Goal: Task Accomplishment & Management: Complete application form

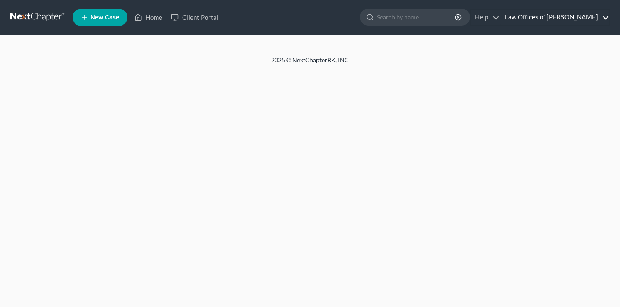
click at [562, 19] on link "Law Offices of [PERSON_NAME]" at bounding box center [555, 18] width 109 height 16
select select "4"
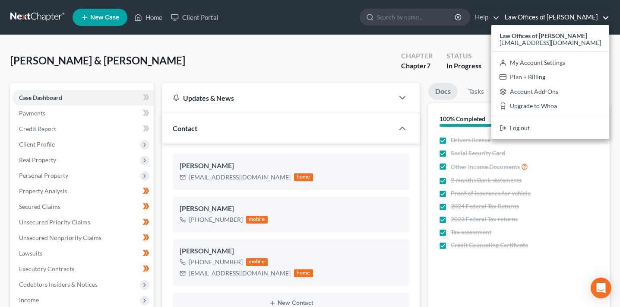
click at [289, 71] on div "[PERSON_NAME] & [PERSON_NAME] Upgraded Chapter Chapter 7 Status In [GEOGRAPHIC_…" at bounding box center [310, 64] width 600 height 38
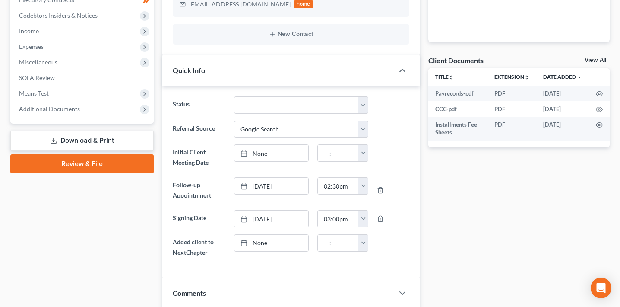
scroll to position [314, 0]
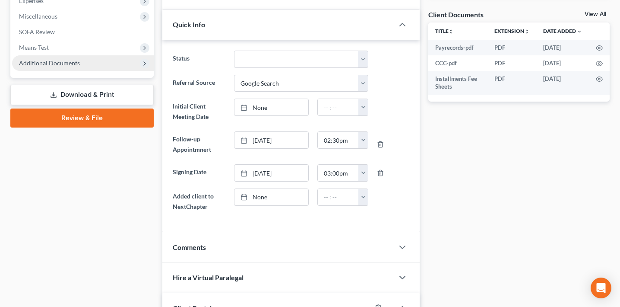
click at [63, 66] on span "Additional Documents" at bounding box center [49, 62] width 61 height 7
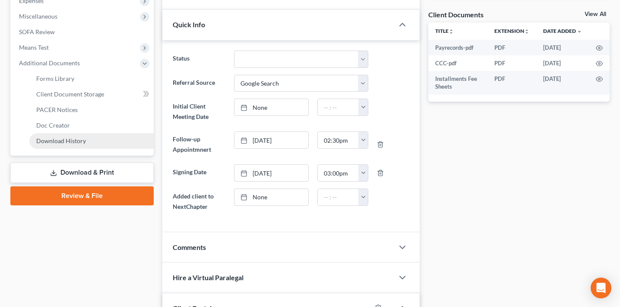
click at [98, 138] on link "Download History" at bounding box center [91, 141] width 124 height 16
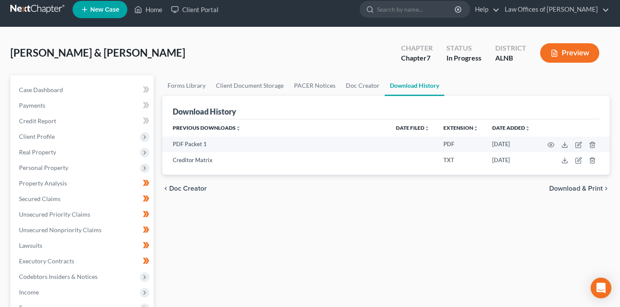
scroll to position [8, 0]
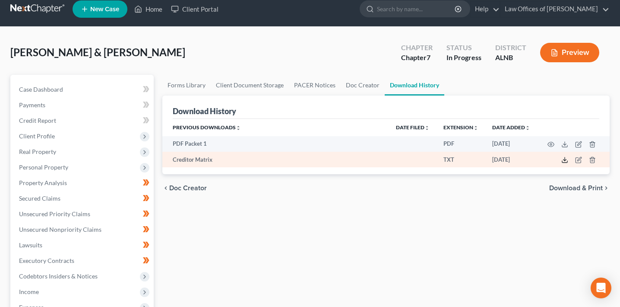
click at [564, 159] on icon at bounding box center [565, 159] width 7 height 7
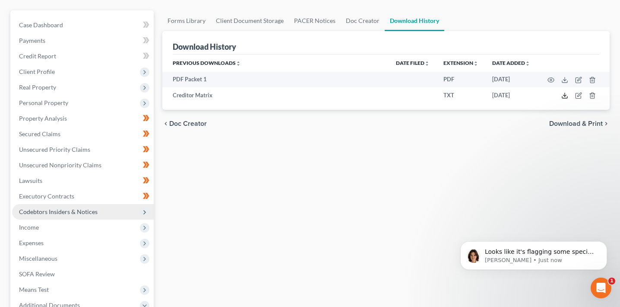
scroll to position [81, 0]
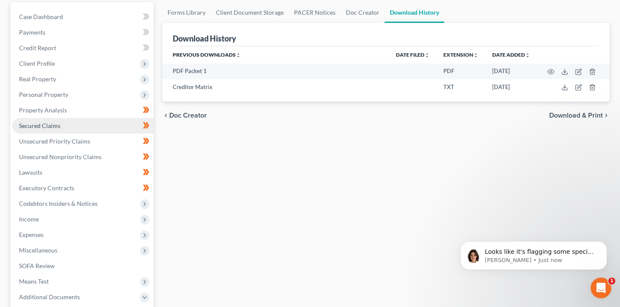
click at [73, 128] on link "Secured Claims" at bounding box center [83, 126] width 142 height 16
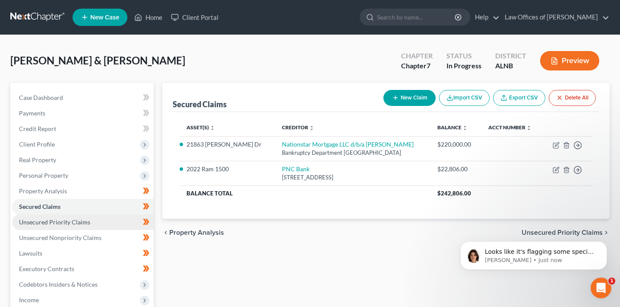
click at [63, 222] on span "Unsecured Priority Claims" at bounding box center [54, 221] width 71 height 7
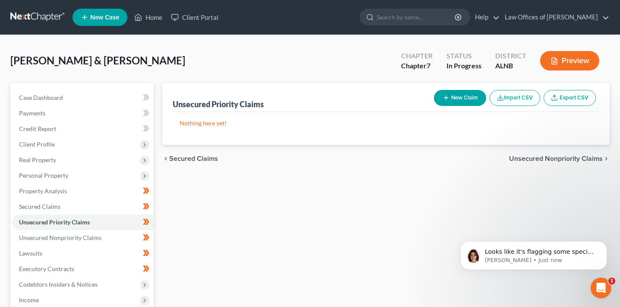
scroll to position [8, 0]
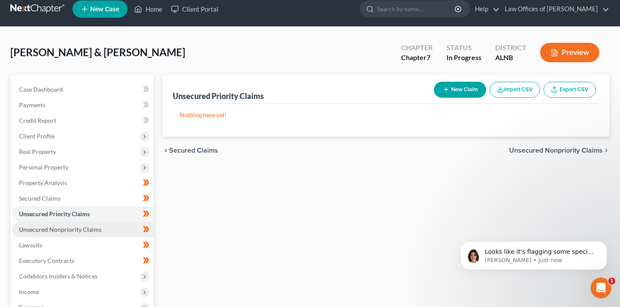
click at [88, 228] on span "Unsecured Nonpriority Claims" at bounding box center [60, 228] width 83 height 7
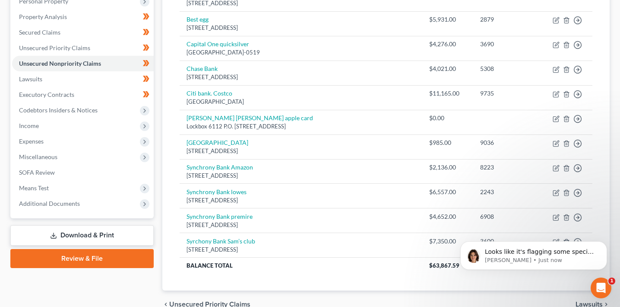
scroll to position [180, 0]
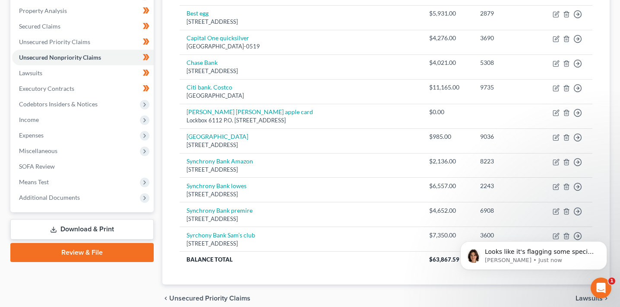
click at [553, 236] on div "Looks like it's flagging some special characters in your Creditor Matrix. Worki…" at bounding box center [533, 216] width 159 height 108
click at [606, 243] on icon "Dismiss notification" at bounding box center [605, 243] width 5 height 5
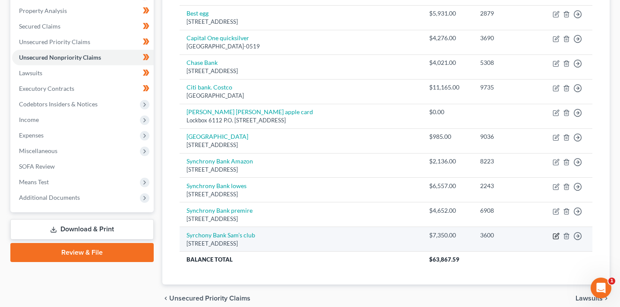
click at [553, 238] on icon "button" at bounding box center [555, 235] width 5 height 5
select select "46"
select select "2"
select select "0"
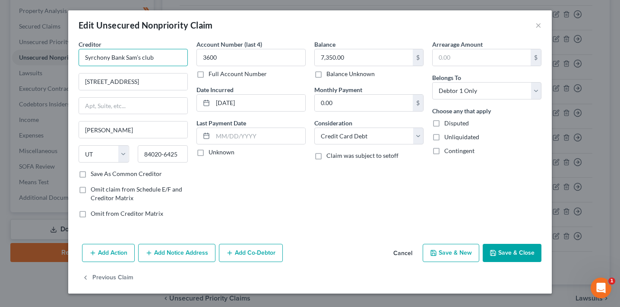
click at [141, 59] on input "Syrchony Bank Sam’s club" at bounding box center [133, 57] width 109 height 17
type input "Syrchony Bank Sam's club"
click at [517, 253] on button "Save & Close" at bounding box center [512, 253] width 59 height 18
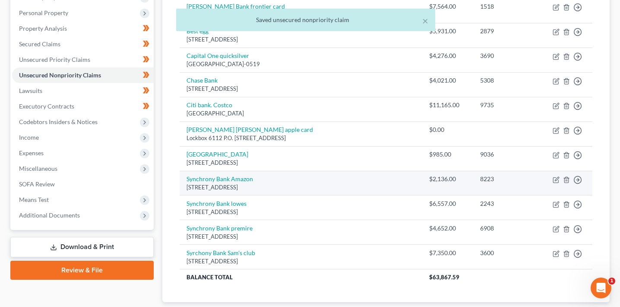
scroll to position [159, 0]
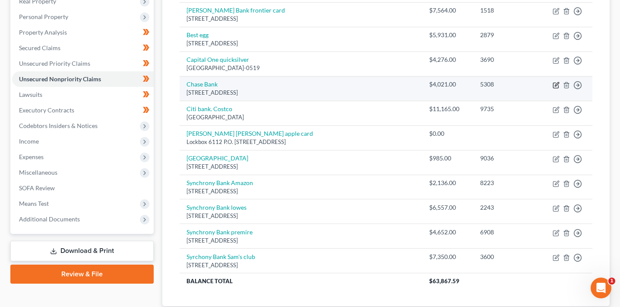
click at [557, 86] on icon "button" at bounding box center [556, 85] width 7 height 7
select select "28"
select select "2"
select select "1"
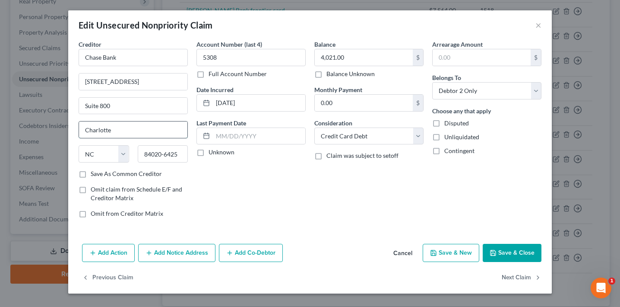
click at [142, 127] on input "Charlotte" at bounding box center [133, 129] width 108 height 16
type input "Charlotte"
click at [522, 255] on button "Save & Close" at bounding box center [512, 253] width 59 height 18
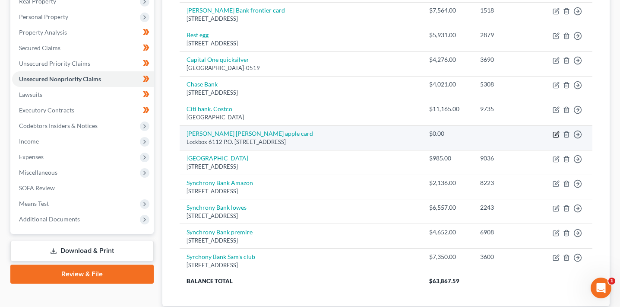
click at [555, 134] on icon "button" at bounding box center [556, 134] width 7 height 7
select select "39"
select select "2"
select select "1"
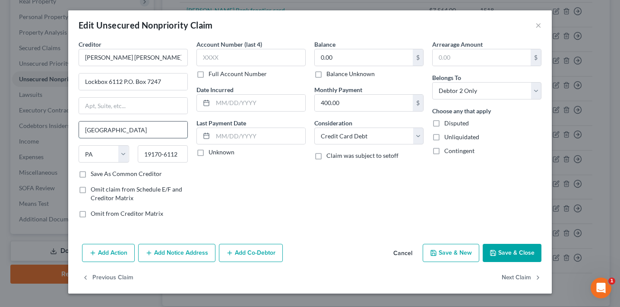
click at [146, 129] on input "[GEOGRAPHIC_DATA]" at bounding box center [133, 129] width 108 height 16
type input "[GEOGRAPHIC_DATA]"
click at [531, 250] on button "Save & Close" at bounding box center [512, 253] width 59 height 18
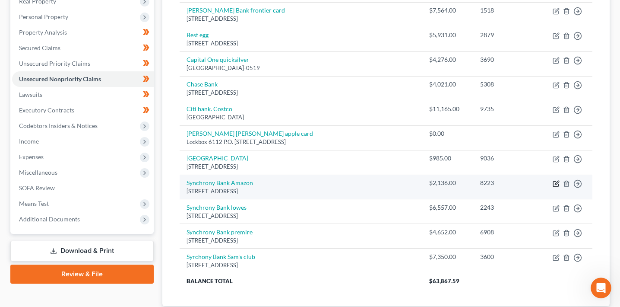
click at [557, 185] on icon "button" at bounding box center [556, 183] width 7 height 7
select select "46"
select select "2"
select select "1"
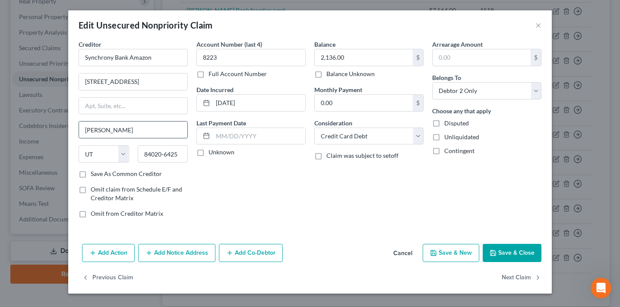
click at [152, 131] on input "[PERSON_NAME]" at bounding box center [133, 129] width 108 height 16
type input "[PERSON_NAME]"
click at [519, 252] on button "Save & Close" at bounding box center [512, 253] width 59 height 18
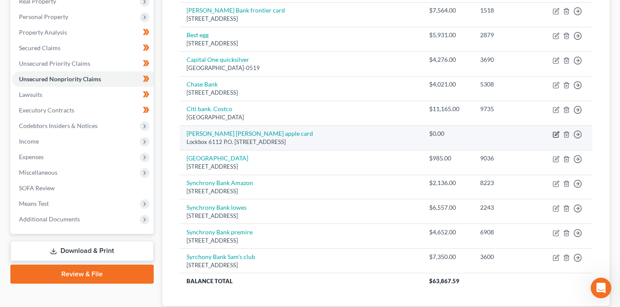
click at [559, 134] on icon "button" at bounding box center [556, 134] width 7 height 7
select select "39"
select select "2"
select select "1"
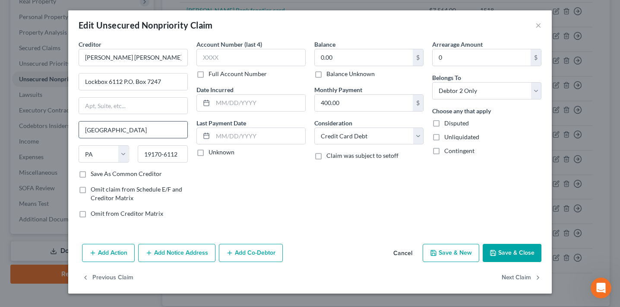
click at [155, 132] on input "[GEOGRAPHIC_DATA]" at bounding box center [133, 129] width 108 height 16
click at [533, 248] on button "Save & Close" at bounding box center [512, 253] width 59 height 18
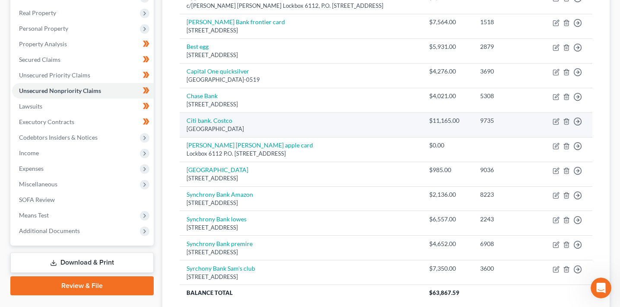
scroll to position [144, 0]
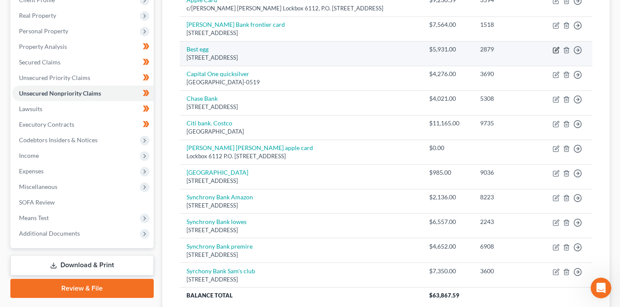
click at [555, 49] on icon "button" at bounding box center [556, 50] width 7 height 7
select select "39"
select select "2"
select select "1"
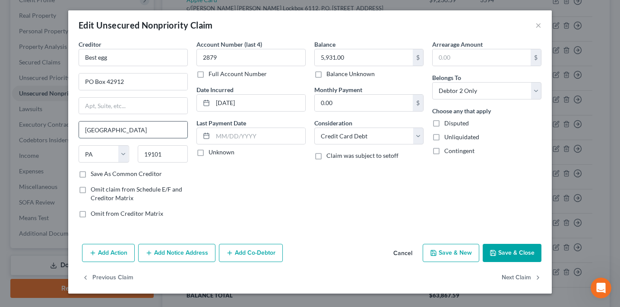
click at [143, 127] on input "[GEOGRAPHIC_DATA]" at bounding box center [133, 129] width 108 height 16
type input "[GEOGRAPHIC_DATA]"
click at [515, 252] on button "Save & Close" at bounding box center [512, 253] width 59 height 18
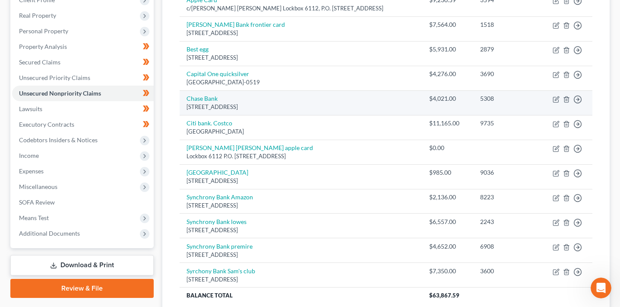
scroll to position [143, 0]
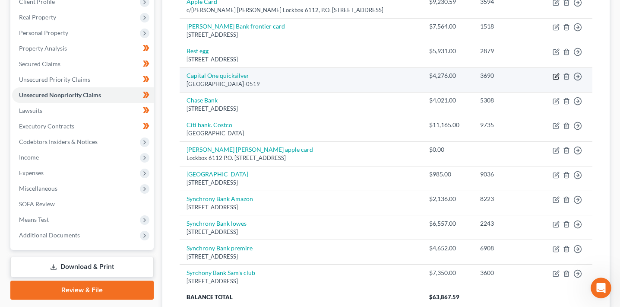
click at [556, 76] on icon "button" at bounding box center [557, 75] width 4 height 4
select select "4"
select select "2"
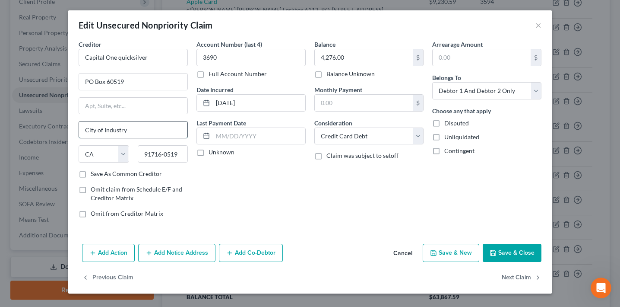
click at [154, 127] on input "City of Industry" at bounding box center [133, 129] width 108 height 16
type input "City of Industry"
click at [517, 251] on button "Save & Close" at bounding box center [512, 253] width 59 height 18
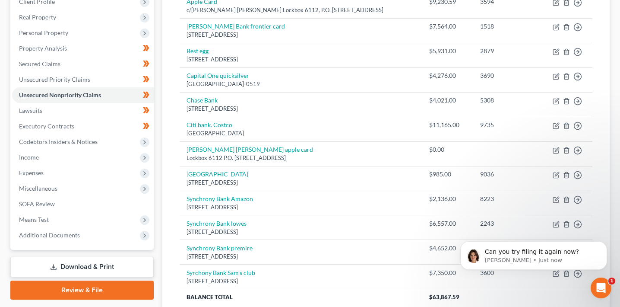
scroll to position [0, 0]
